Goal: Information Seeking & Learning: Learn about a topic

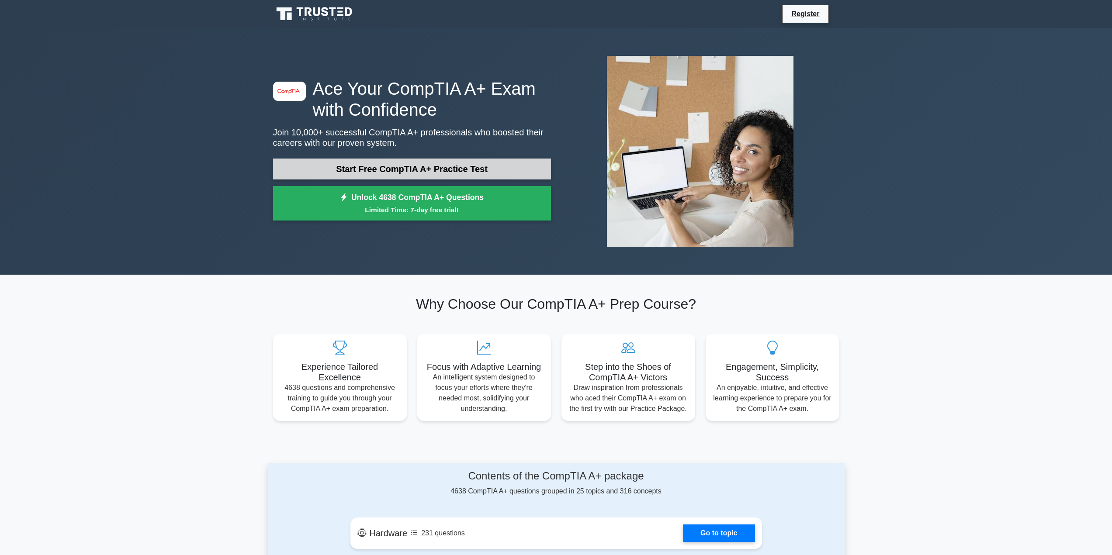
click at [361, 165] on link "Start Free CompTIA A+ Practice Test" at bounding box center [412, 169] width 278 height 21
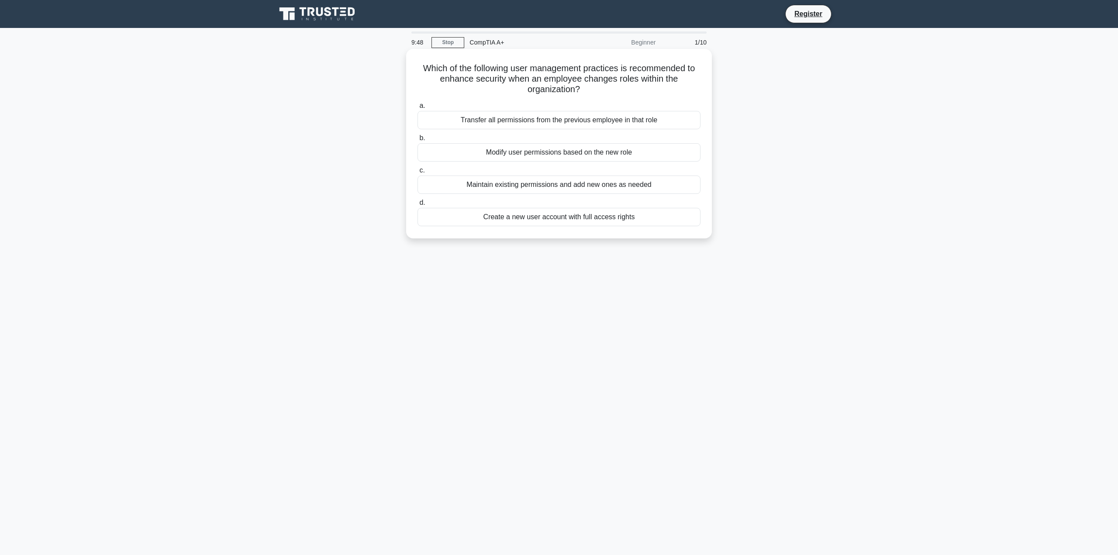
click at [560, 154] on div "Modify user permissions based on the new role" at bounding box center [559, 152] width 283 height 18
click at [418, 141] on input "b. Modify user permissions based on the new role" at bounding box center [418, 138] width 0 height 6
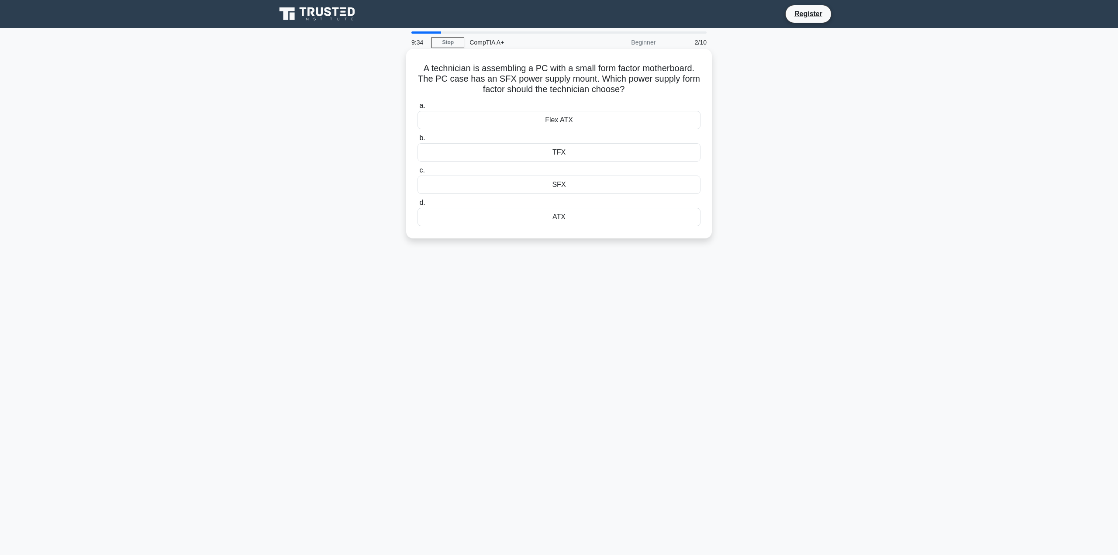
click at [584, 218] on div "ATX" at bounding box center [559, 217] width 283 height 18
click at [418, 206] on input "d. ATX" at bounding box center [418, 203] width 0 height 6
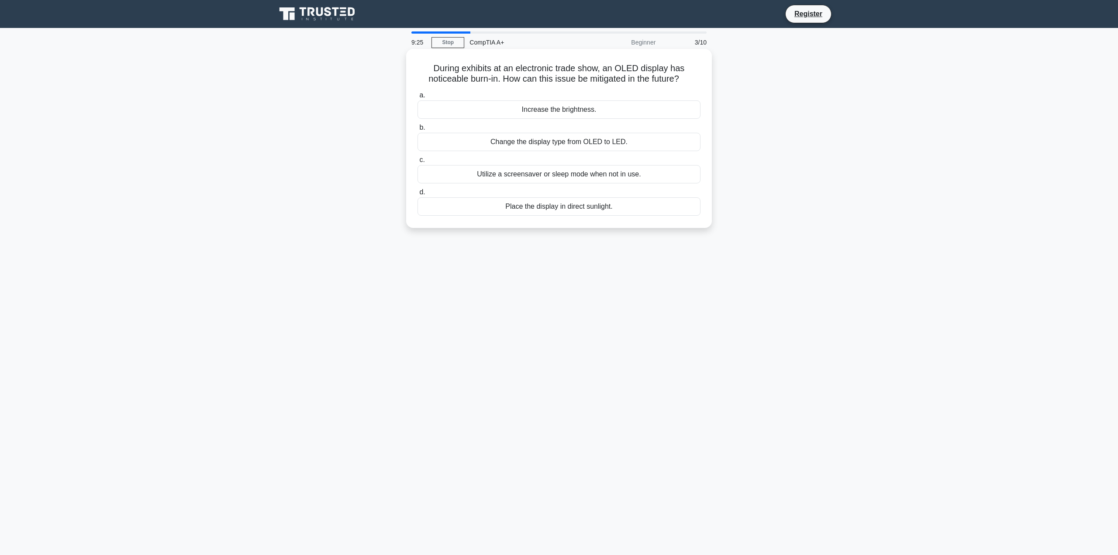
click at [627, 176] on div "Utilize a screensaver or sleep mode when not in use." at bounding box center [559, 174] width 283 height 18
click at [418, 163] on input "c. Utilize a screensaver or sleep mode when not in use." at bounding box center [418, 160] width 0 height 6
click at [584, 208] on div "Implement automated patch management tools" at bounding box center [559, 206] width 283 height 18
click at [418, 195] on input "d. Implement automated patch management tools" at bounding box center [418, 193] width 0 height 6
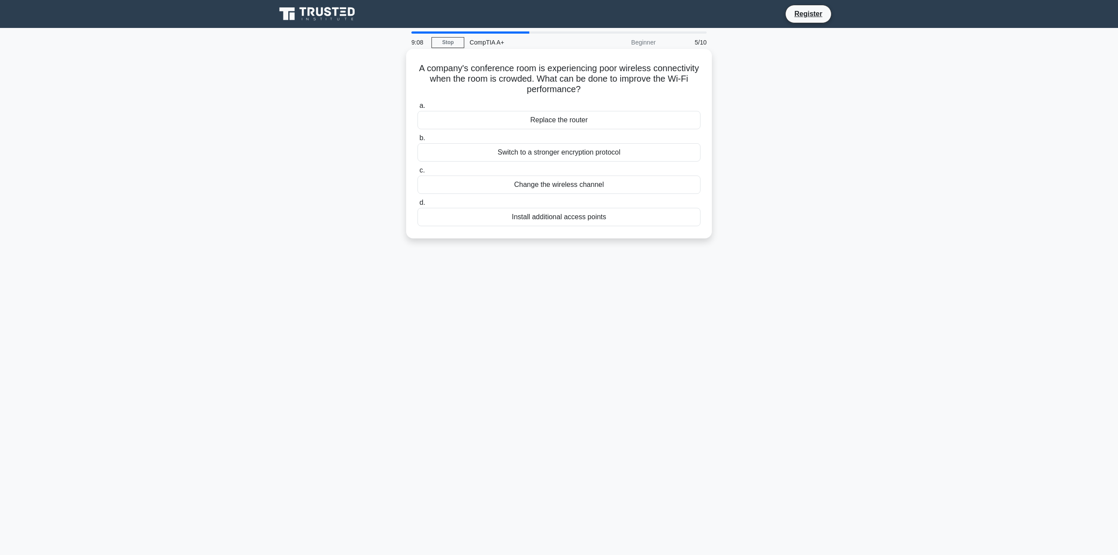
click at [596, 217] on div "Install additional access points" at bounding box center [559, 217] width 283 height 18
click at [418, 206] on input "d. Install additional access points" at bounding box center [418, 203] width 0 height 6
click at [553, 183] on div "Roll back to the previous driver version using Device Manager" at bounding box center [559, 185] width 283 height 18
click at [418, 173] on input "c. Roll back to the previous driver version using Device Manager" at bounding box center [418, 171] width 0 height 6
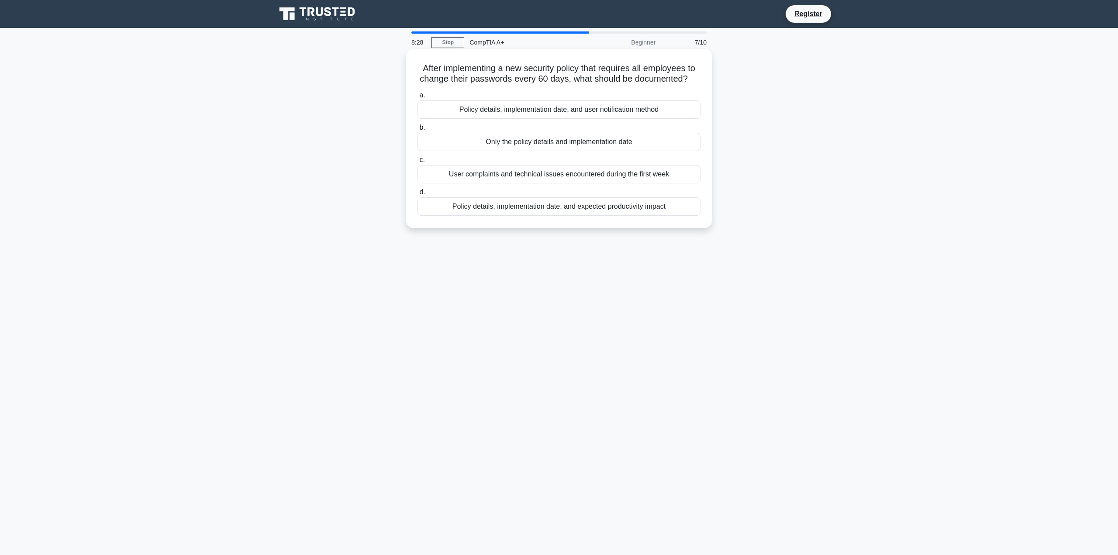
click at [590, 111] on div "Policy details, implementation date, and user notification method" at bounding box center [559, 109] width 283 height 18
click at [418, 98] on input "a. Policy details, implementation date, and user notification method" at bounding box center [418, 96] width 0 height 6
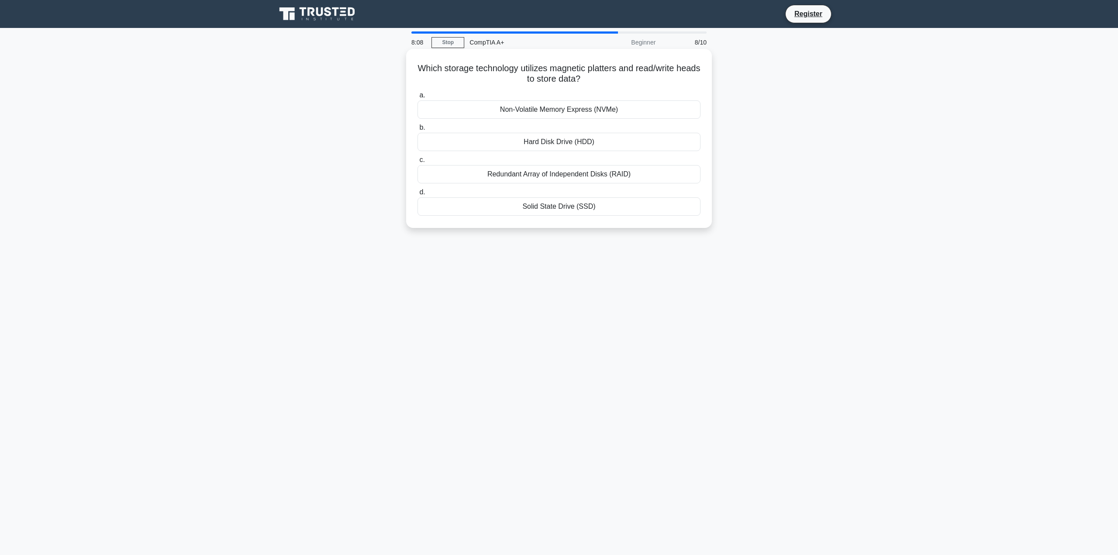
click at [569, 143] on div "Hard Disk Drive (HDD)" at bounding box center [559, 142] width 283 height 18
click at [418, 131] on input "b. Hard Disk Drive (HDD)" at bounding box center [418, 128] width 0 height 6
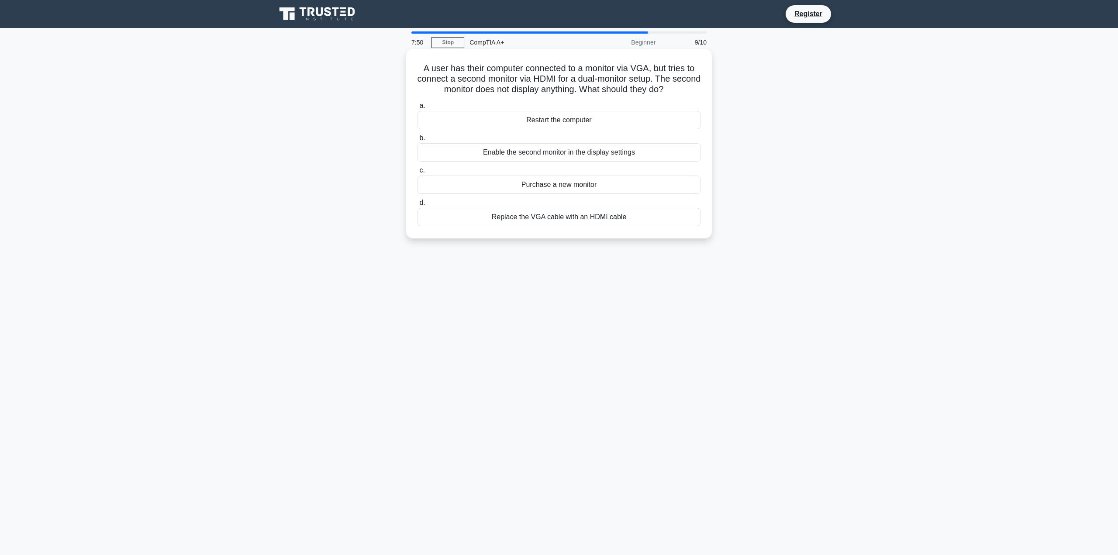
click at [574, 151] on div "Enable the second monitor in the display settings" at bounding box center [559, 152] width 283 height 18
click at [418, 141] on input "b. Enable the second monitor in the display settings" at bounding box center [418, 138] width 0 height 6
click at [549, 187] on div "Mixing USB 3.0 and USB 2.0 devices on the same controller" at bounding box center [559, 185] width 283 height 18
click at [418, 173] on input "c. Mixing USB 3.0 and USB 2.0 devices on the same controller" at bounding box center [418, 171] width 0 height 6
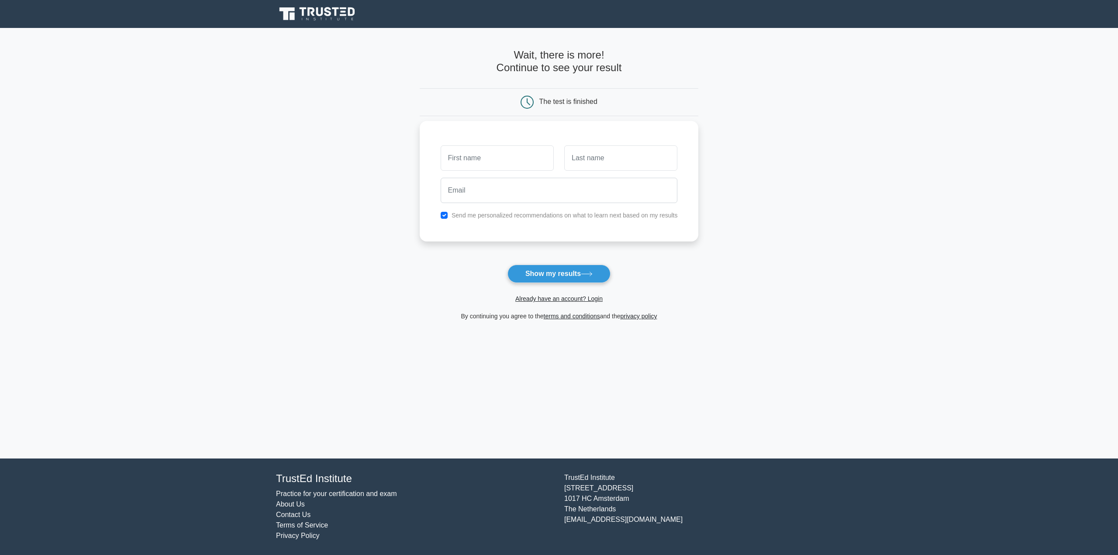
click at [509, 165] on input "text" at bounding box center [497, 157] width 113 height 25
type input "[PERSON_NAME]"
click at [598, 162] on input "text" at bounding box center [620, 157] width 113 height 25
drag, startPoint x: 598, startPoint y: 181, endPoint x: 604, endPoint y: 181, distance: 6.1
click at [600, 181] on input "email" at bounding box center [559, 190] width 237 height 25
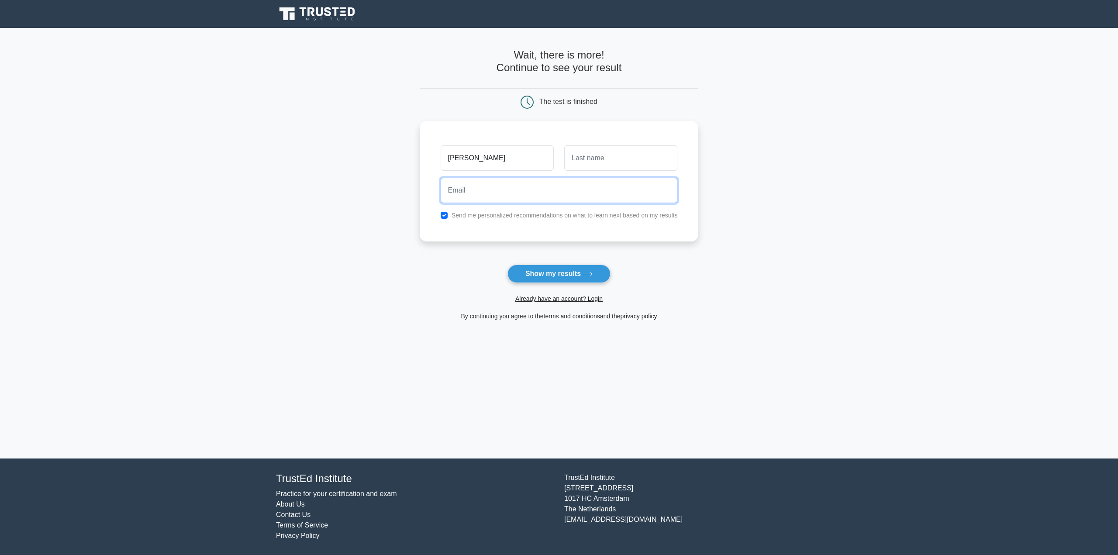
type input "mwilding@stgeorges.wa.edu.au"
click at [582, 183] on input "mwilding@stgeorges.wa.edu.au" at bounding box center [559, 190] width 237 height 25
click at [587, 168] on input "text" at bounding box center [620, 157] width 113 height 25
type input "Wilding"
click at [529, 217] on label "Send me personalized recommendations on what to learn next based on my results" at bounding box center [565, 215] width 226 height 7
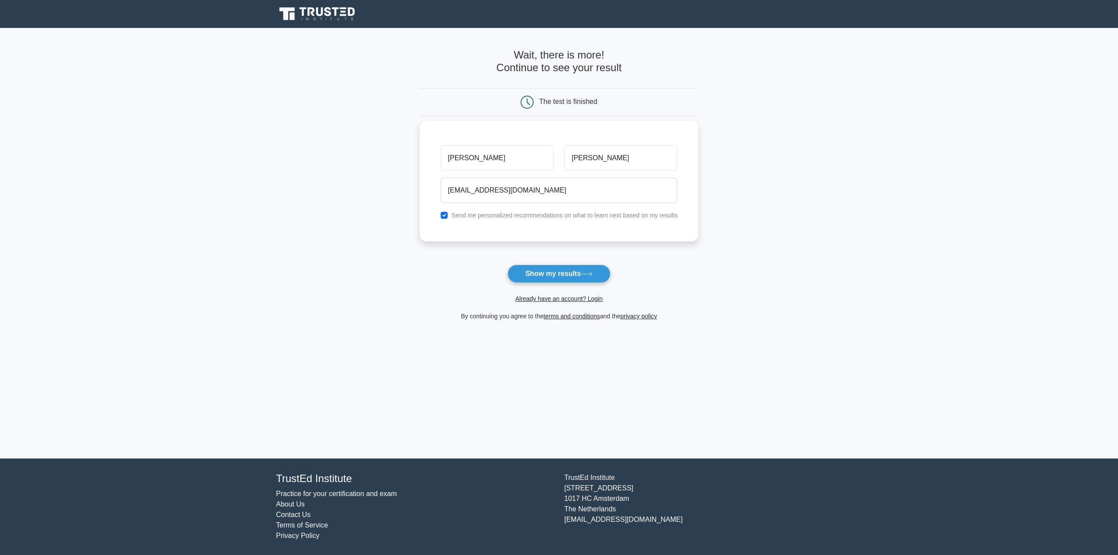
click at [433, 211] on div "Matt Wilding mwilding@stgeorges.wa.edu.au Send me personalized recommendations …" at bounding box center [559, 181] width 279 height 121
click at [440, 212] on div "Send me personalized recommendations on what to learn next based on my results" at bounding box center [559, 215] width 248 height 10
click at [449, 218] on div "Send me personalized recommendations on what to learn next based on my results" at bounding box center [559, 215] width 248 height 10
click at [446, 214] on input "checkbox" at bounding box center [444, 215] width 7 height 7
click at [442, 216] on input "checkbox" at bounding box center [444, 215] width 7 height 7
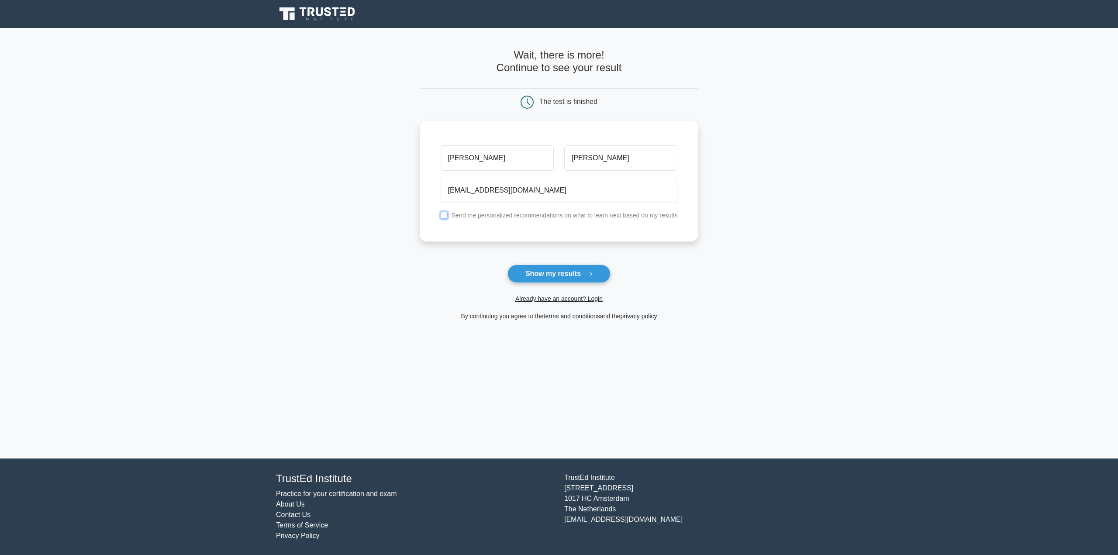
checkbox input "true"
click at [556, 276] on button "Show my results" at bounding box center [559, 274] width 103 height 18
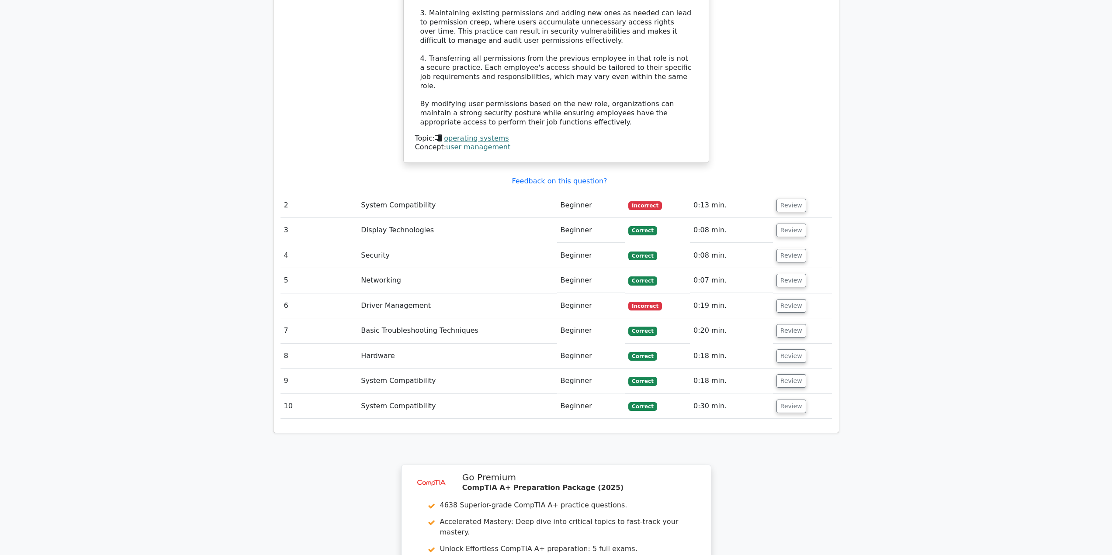
scroll to position [1136, 0]
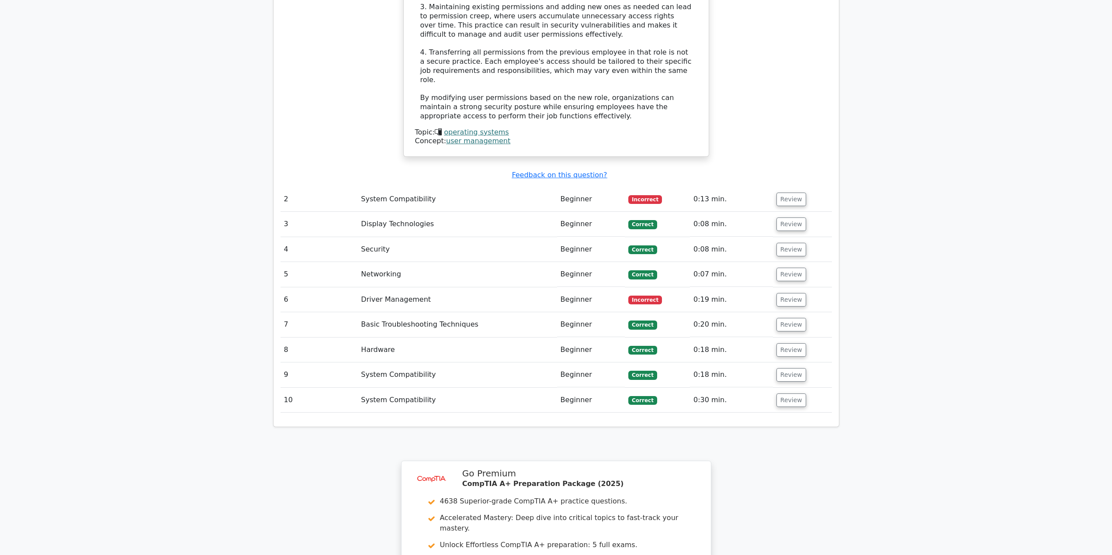
click at [509, 187] on td "System Compatibility" at bounding box center [456, 199] width 199 height 25
click at [788, 193] on button "Review" at bounding box center [791, 200] width 30 height 14
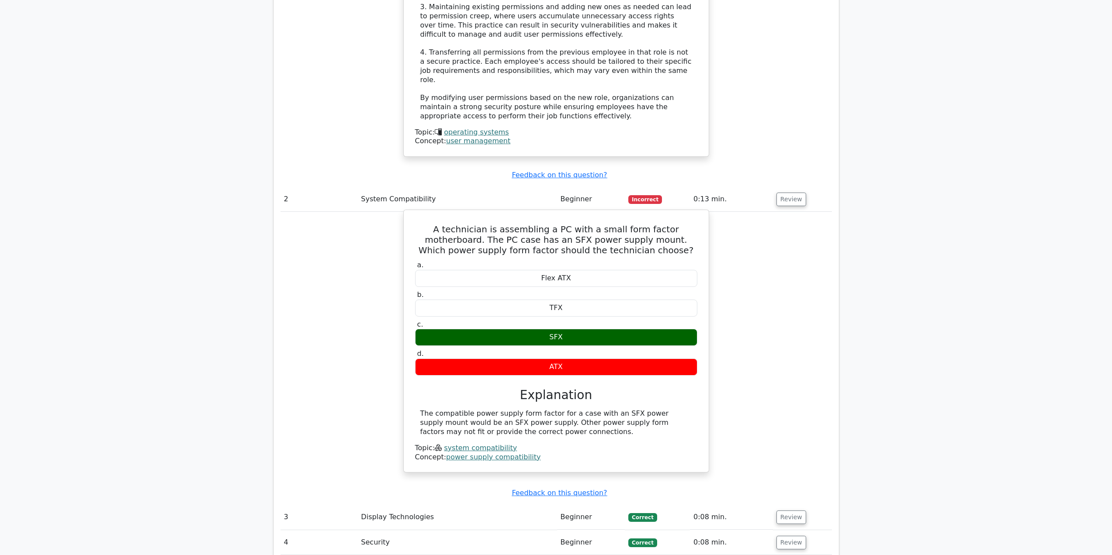
click at [563, 329] on div "SFX" at bounding box center [556, 337] width 282 height 17
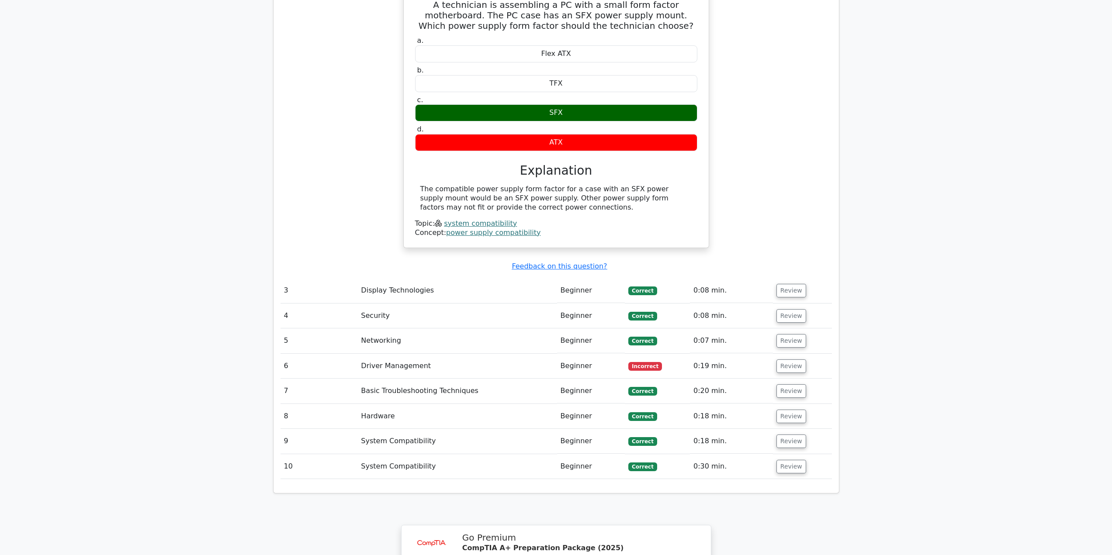
scroll to position [1398, 0]
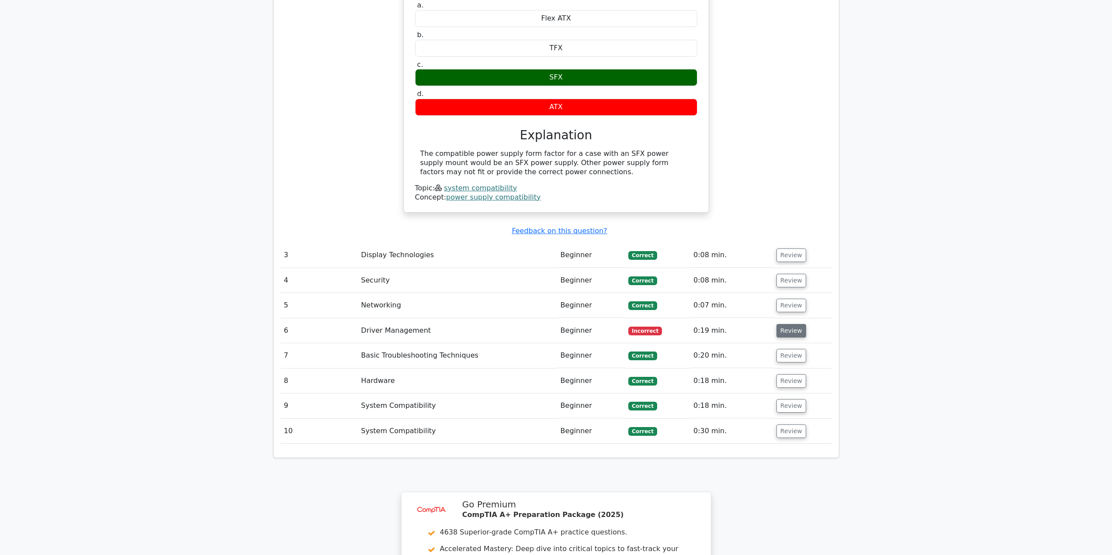
click at [787, 324] on button "Review" at bounding box center [791, 331] width 30 height 14
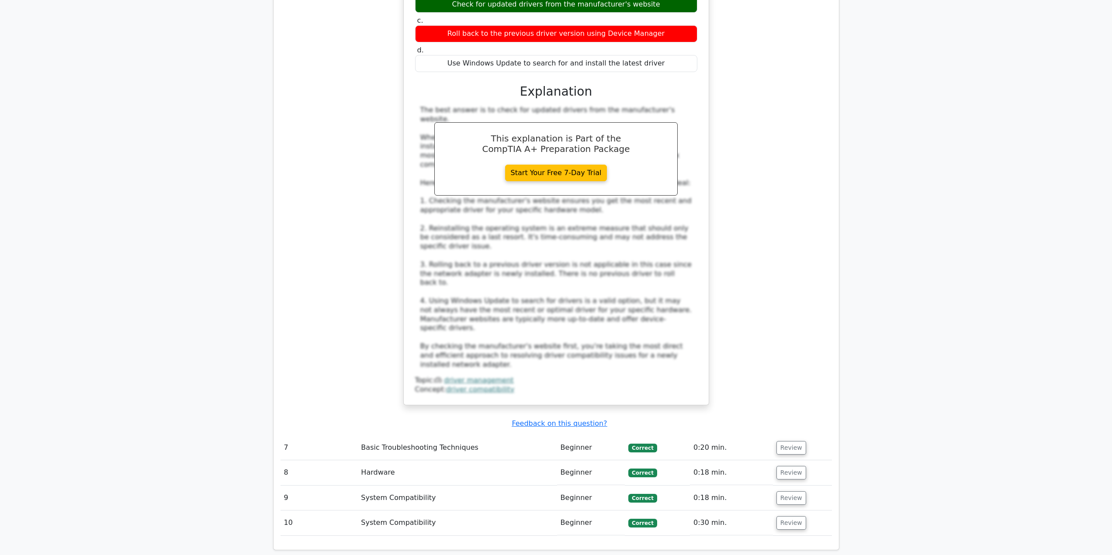
scroll to position [1834, 0]
click at [781, 442] on button "Review" at bounding box center [791, 449] width 30 height 14
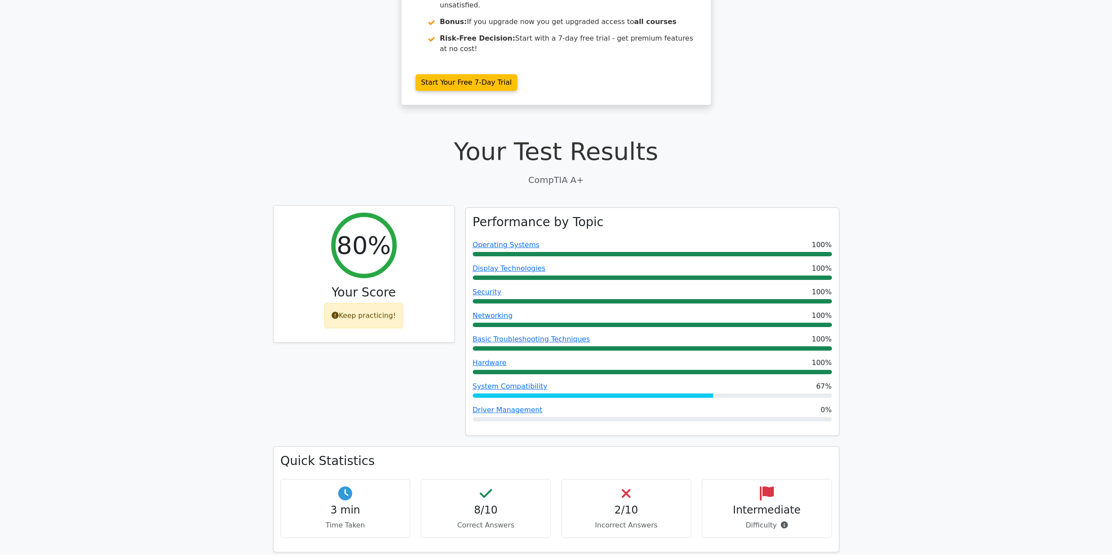
scroll to position [131, 0]
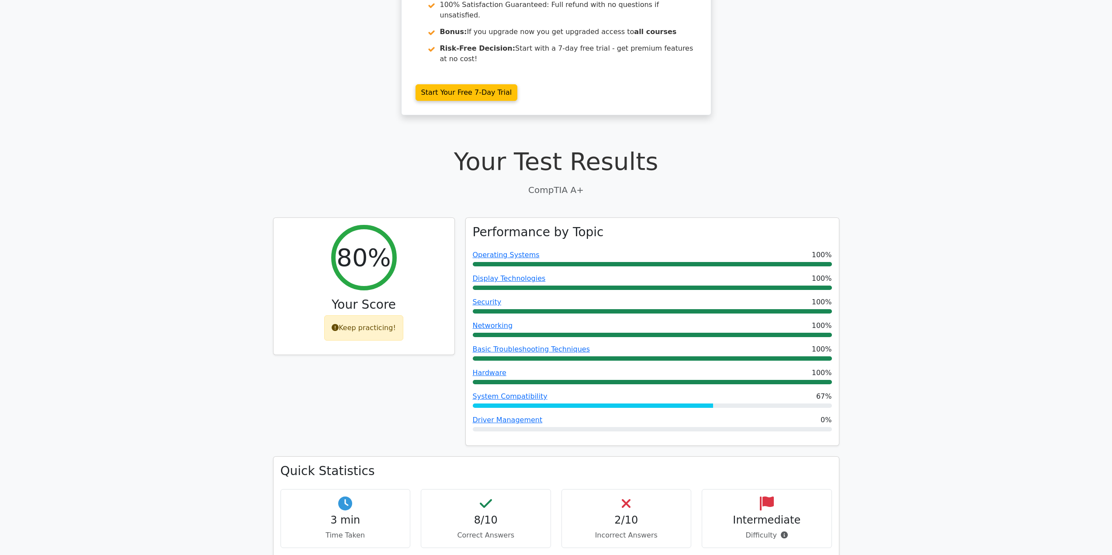
click at [270, 242] on div "80% Your Score Keep practicing!" at bounding box center [364, 337] width 192 height 239
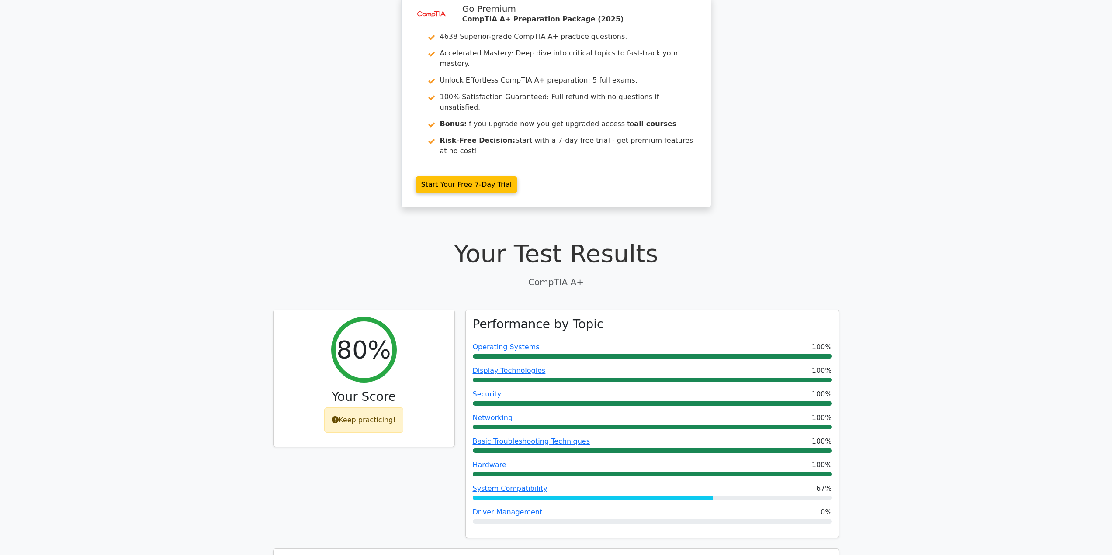
scroll to position [0, 0]
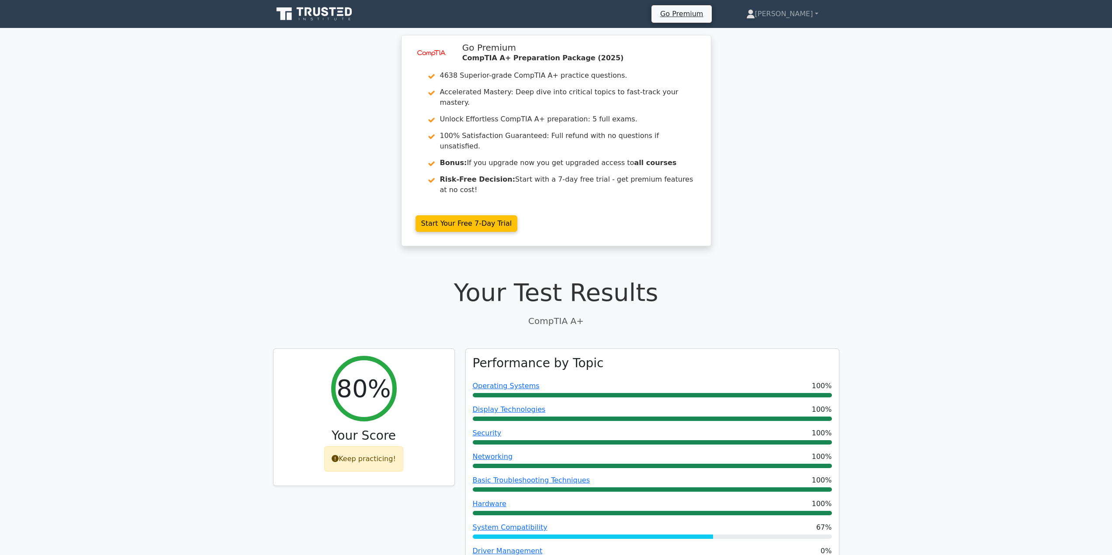
click at [195, 108] on div "image/svg+xml Go Premium CompTIA A+ Preparation Package (2025) 4638 Superior-gr…" at bounding box center [556, 146] width 1112 height 222
